Goal: Transaction & Acquisition: Purchase product/service

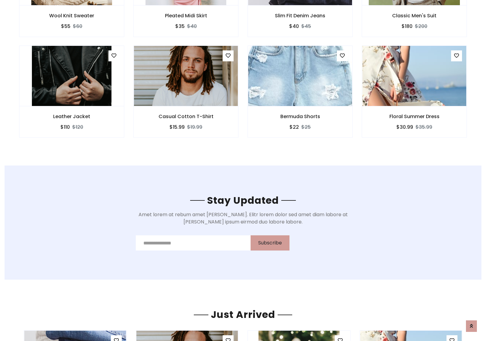
scroll to position [915, 0]
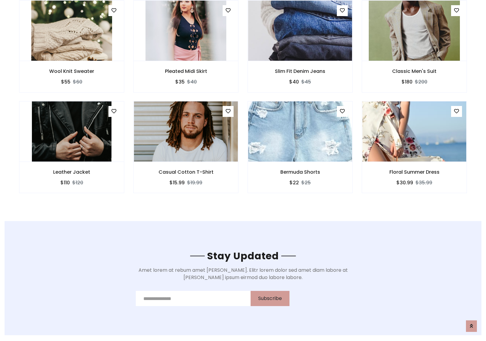
click at [243, 103] on div "Bermuda Shorts $22 $25" at bounding box center [300, 151] width 114 height 101
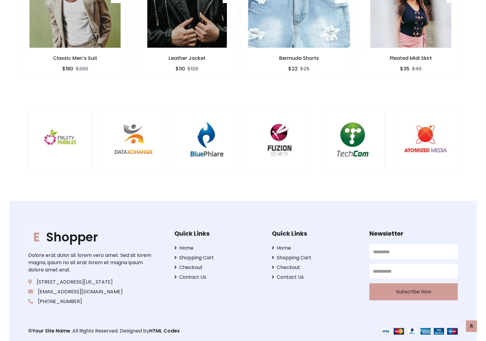
scroll to position [1156, 0]
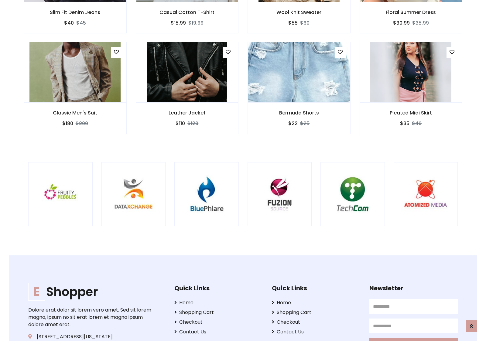
click at [243, 170] on div at bounding box center [320, 194] width 1461 height 64
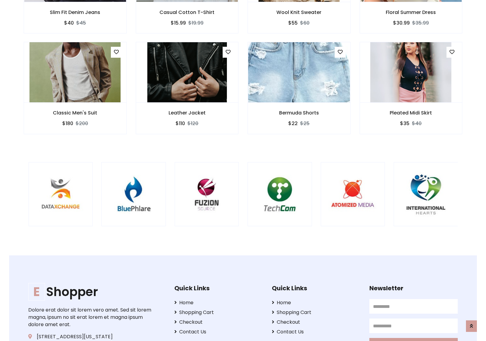
click at [243, 170] on div at bounding box center [247, 194] width 1461 height 64
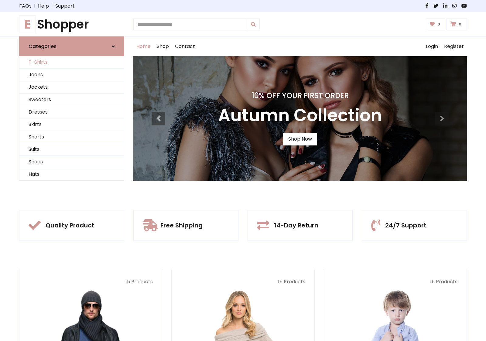
click at [72, 62] on link "T-Shirts" at bounding box center [71, 62] width 104 height 12
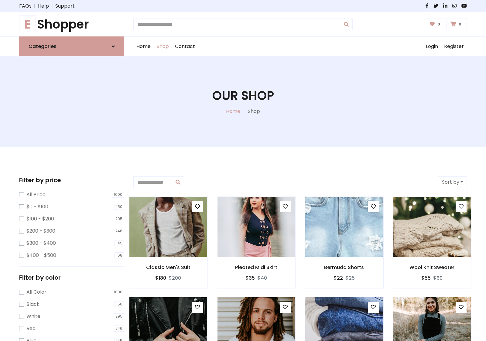
scroll to position [244, 0]
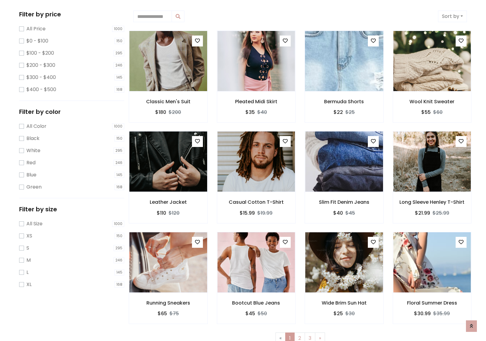
scroll to position [0, 0]
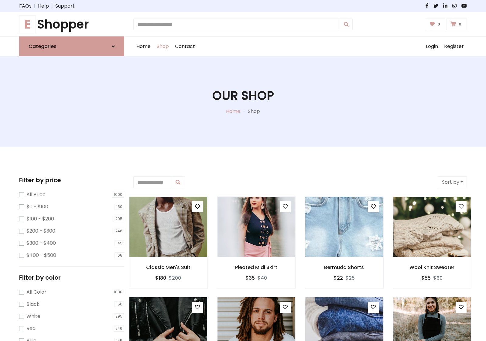
click at [72, 24] on h1 "E Shopper" at bounding box center [71, 24] width 105 height 15
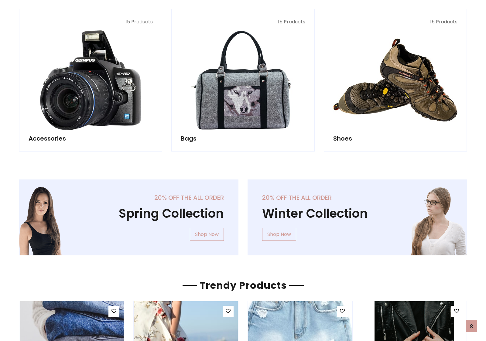
scroll to position [590, 0]
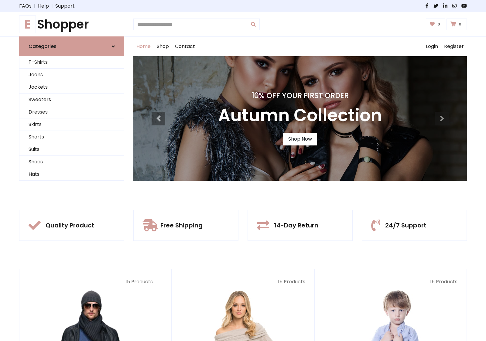
scroll to position [199, 0]
